Goal: Download file/media

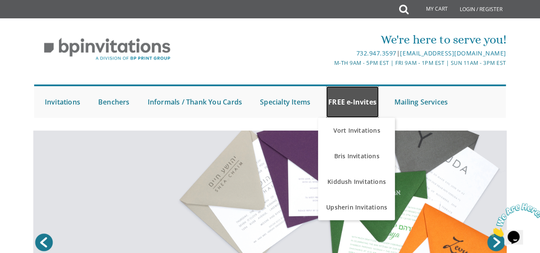
click at [356, 92] on link "FREE e-Invites" at bounding box center [352, 102] width 53 height 32
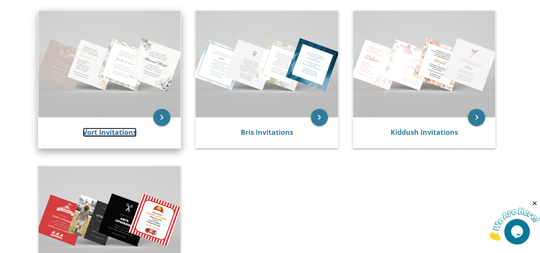
click at [113, 134] on link "Vort Invitations" at bounding box center [110, 132] width 54 height 9
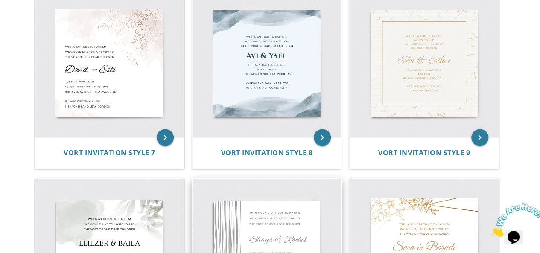
scroll to position [584, 0]
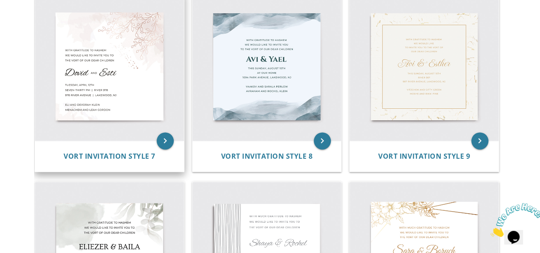
click at [113, 70] on img at bounding box center [109, 66] width 149 height 149
click at [169, 140] on icon "keyboard_arrow_right" at bounding box center [165, 140] width 17 height 17
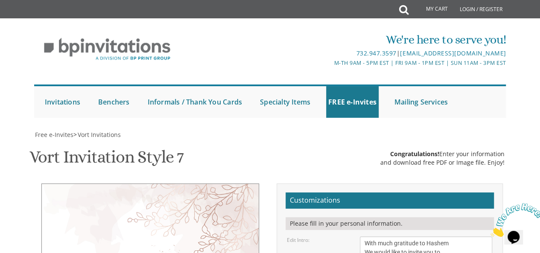
scroll to position [209, 0]
drag, startPoint x: 445, startPoint y: 51, endPoint x: 362, endPoint y: 27, distance: 86.6
click at [362, 236] on textarea "With much gratitude to Hashem We would like to invite you to The vort of our de…" at bounding box center [426, 252] width 133 height 32
paste textarea "Chaburah Lomdei Daf Yomi"
drag, startPoint x: 417, startPoint y: 43, endPoint x: 360, endPoint y: 45, distance: 57.2
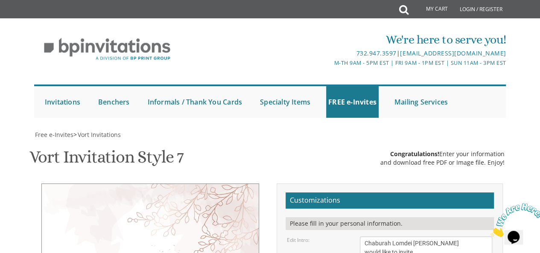
click at [360, 236] on textarea "With much gratitude to Hashem We would like to invite you to The vort of our de…" at bounding box center [426, 252] width 133 height 32
type textarea "Chaburah Lomdei Daf Yomi invites all who learn Daf Yomi and the entire Kehillah…"
drag, startPoint x: 406, startPoint y: 96, endPoint x: 347, endPoint y: 96, distance: 58.9
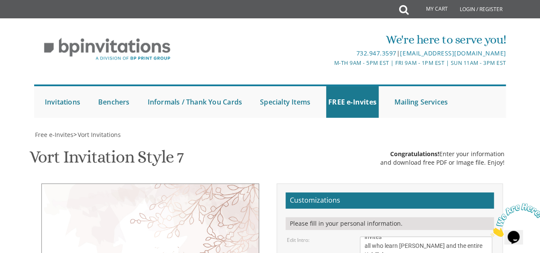
type textarea "Siyum NAME OF"
drag, startPoint x: 428, startPoint y: 116, endPoint x: 347, endPoint y: 119, distance: 81.6
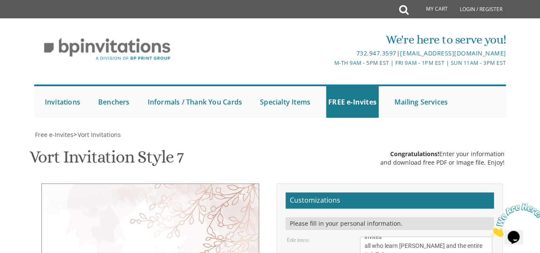
drag, startPoint x: 398, startPoint y: 129, endPoint x: 359, endPoint y: 124, distance: 38.8
drag, startPoint x: 415, startPoint y: 127, endPoint x: 386, endPoint y: 129, distance: 29.1
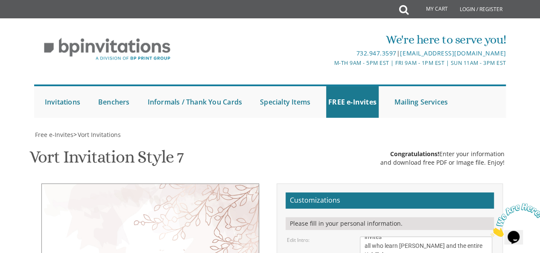
drag, startPoint x: 409, startPoint y: 138, endPoint x: 337, endPoint y: 137, distance: 72.2
drag, startPoint x: 380, startPoint y: 135, endPoint x: 356, endPoint y: 137, distance: 23.5
drag, startPoint x: 458, startPoint y: 137, endPoint x: 412, endPoint y: 141, distance: 45.9
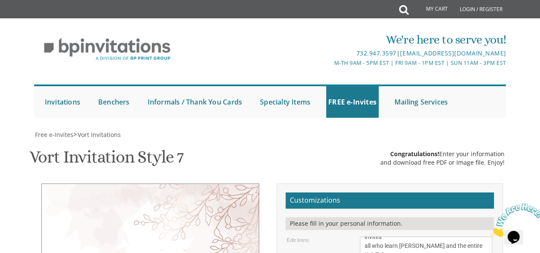
type textarea "This Friday night 10 PM (ending at 10:50) Dovi Mermelstein| 965 Claire Drive"
drag, startPoint x: 432, startPoint y: 167, endPoint x: 321, endPoint y: 159, distance: 111.3
click at [409, 236] on textarea "With much gratitude to Hashem We would like to invite you to The vort of our de…" at bounding box center [426, 252] width 133 height 32
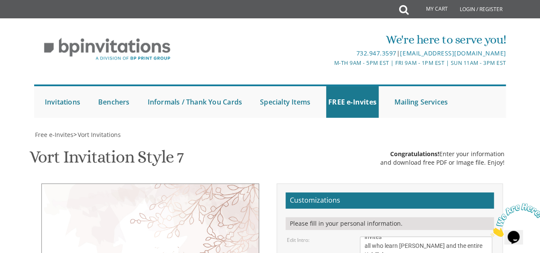
drag, startPoint x: 411, startPoint y: 94, endPoint x: 400, endPoint y: 97, distance: 10.6
type textarea "Siyum NAME"
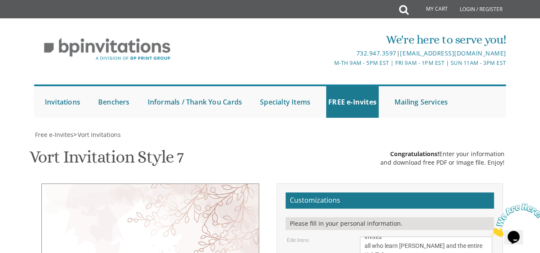
select select "60px"
click at [424, 236] on textarea "With much gratitude to Hashem We would like to invite you to The vort of our de…" at bounding box center [426, 252] width 133 height 32
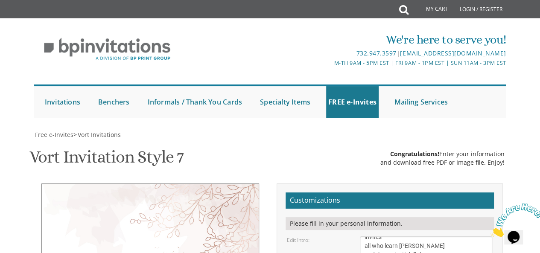
click at [428, 236] on textarea "With much gratitude to Hashem We would like to invite you to The vort of our de…" at bounding box center [426, 252] width 133 height 32
type textarea "Chaburah Lomdei Daf Yomi invites all who learn Daf Yomi and the entire Kehillah…"
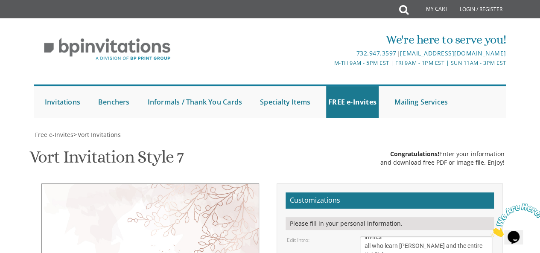
type textarea "This Friday night 10 PM (ending at 10:50) Dovi Mermelstein | 965 Claire Drive"
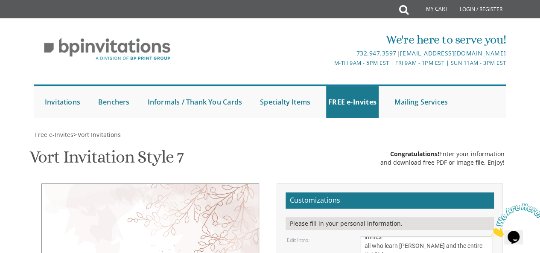
type textarea "Please come join!"
drag, startPoint x: 400, startPoint y: 121, endPoint x: 381, endPoint y: 121, distance: 19.6
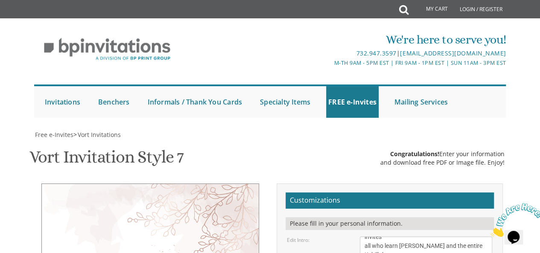
paste textarea "Horoius and Sedar Nezikin"
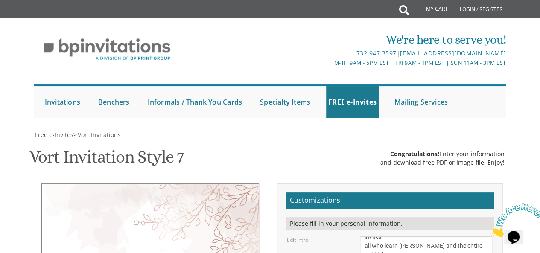
drag, startPoint x: 426, startPoint y: 122, endPoint x: 419, endPoint y: 123, distance: 7.3
type textarea "Siyum Mesechta Horayos and Seder Nezikin"
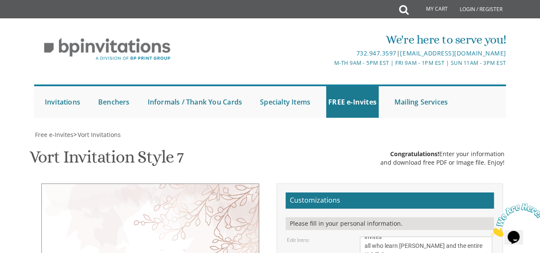
select select "40px"
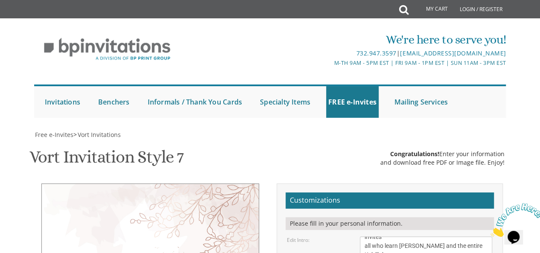
click at [414, 236] on textarea "With much gratitude to Hashem We would like to invite you to The vort of our de…" at bounding box center [426, 252] width 133 height 32
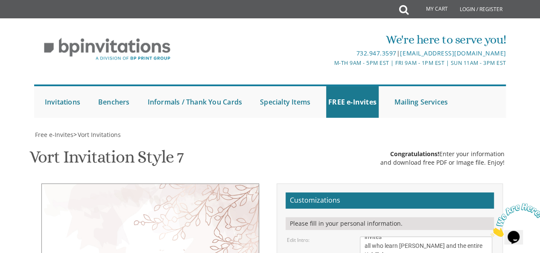
scroll to position [0, 0]
drag, startPoint x: 375, startPoint y: 117, endPoint x: 362, endPoint y: 117, distance: 13.7
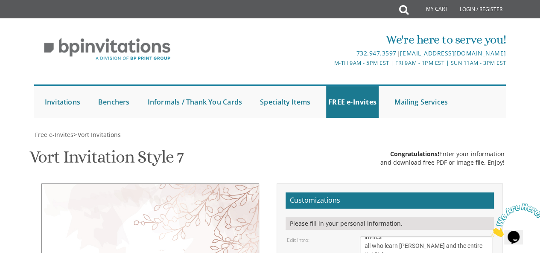
drag, startPoint x: 491, startPoint y: 126, endPoint x: 487, endPoint y: 148, distance: 22.7
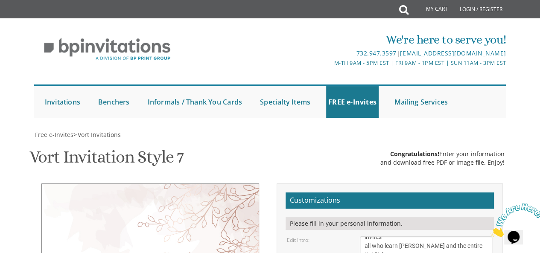
type textarea "Siyum Mesechta Horayos & Seder Nezikin"
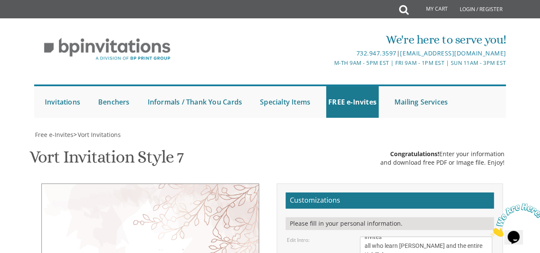
select select "40px"
click at [410, 236] on textarea "With much gratitude to Hashem We would like to invite you to The vort of our de…" at bounding box center [426, 252] width 133 height 32
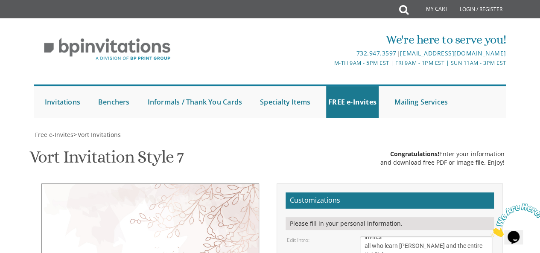
scroll to position [0, 0]
click at [426, 236] on textarea "With much gratitude to Hashem We would like to invite you to The vort of our de…" at bounding box center [426, 252] width 133 height 32
type textarea "Chaburah Lomdei Daf Hayomi invites all who learn Daf Hayomi and the entire Kehi…"
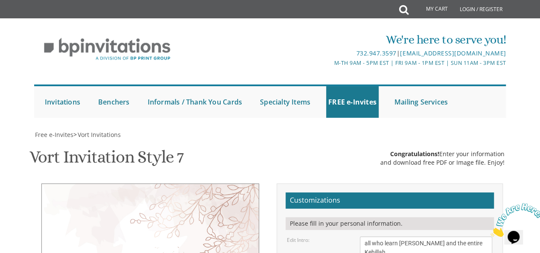
drag, startPoint x: 416, startPoint y: 203, endPoint x: 324, endPoint y: 210, distance: 92.5
type textarea "This Friday night at 10 PM (ending at 10:50) 965 Claire Drive"
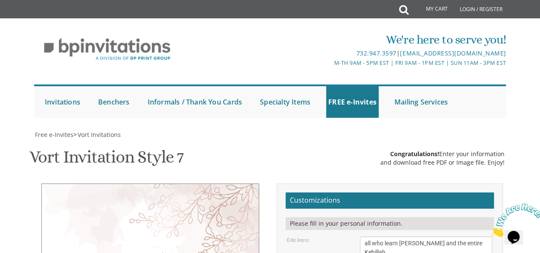
type input "mermel4@gmail.com"
drag, startPoint x: 410, startPoint y: 141, endPoint x: 359, endPoint y: 125, distance: 52.7
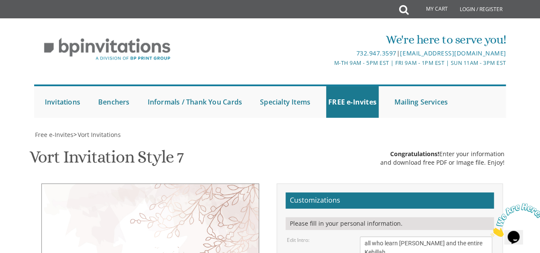
type textarea "s"
drag, startPoint x: 407, startPoint y: 128, endPoint x: 337, endPoint y: 125, distance: 70.1
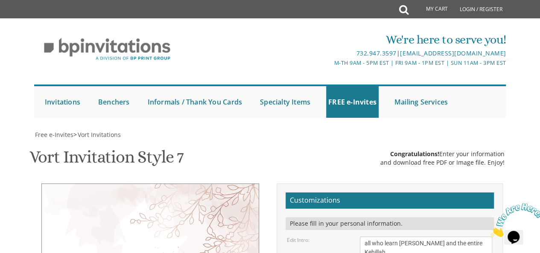
paste textarea "iyum Mesechta Horayos & Seder Nezikin"
type textarea "Siyum Mesechta Horayos & Seder Nezikin"
